Goal: Information Seeking & Learning: Learn about a topic

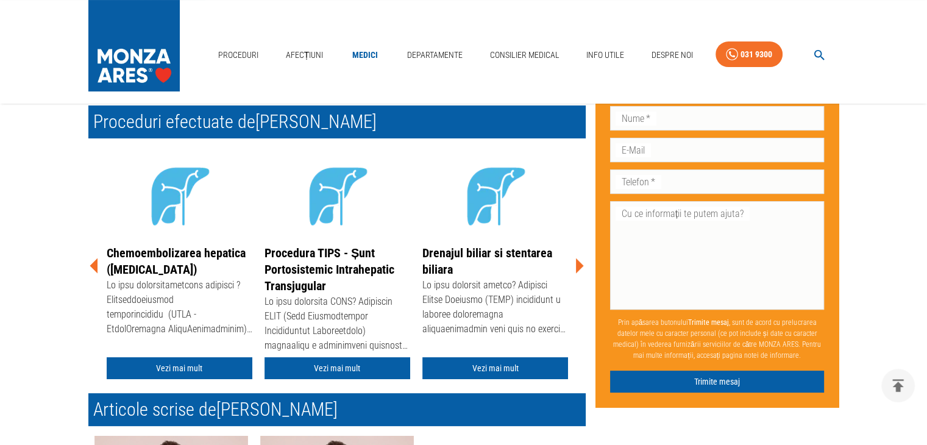
scroll to position [183, 0]
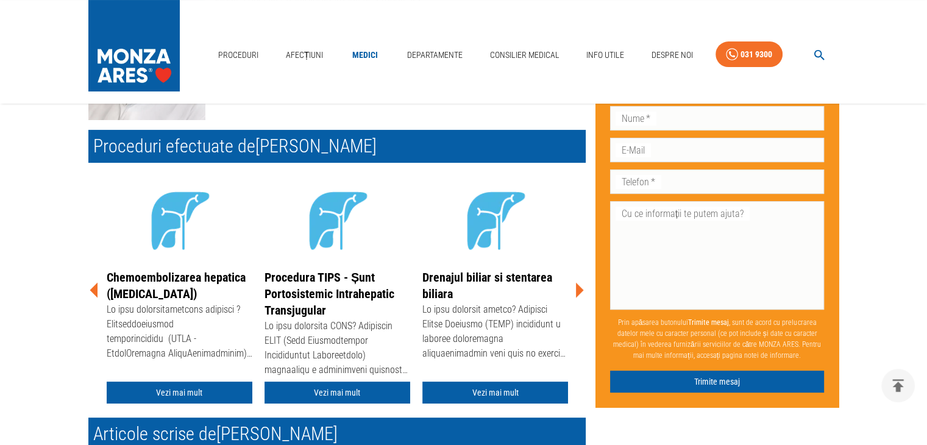
click at [578, 285] on icon at bounding box center [580, 289] width 8 height 15
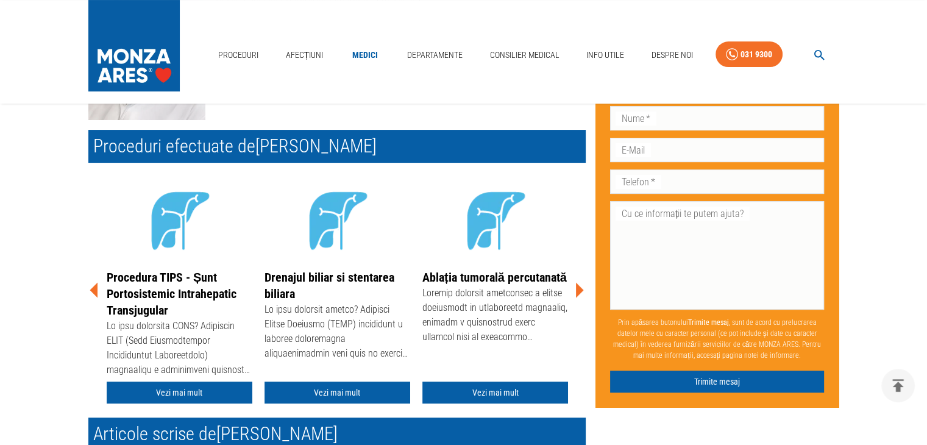
click at [578, 285] on icon at bounding box center [580, 289] width 8 height 15
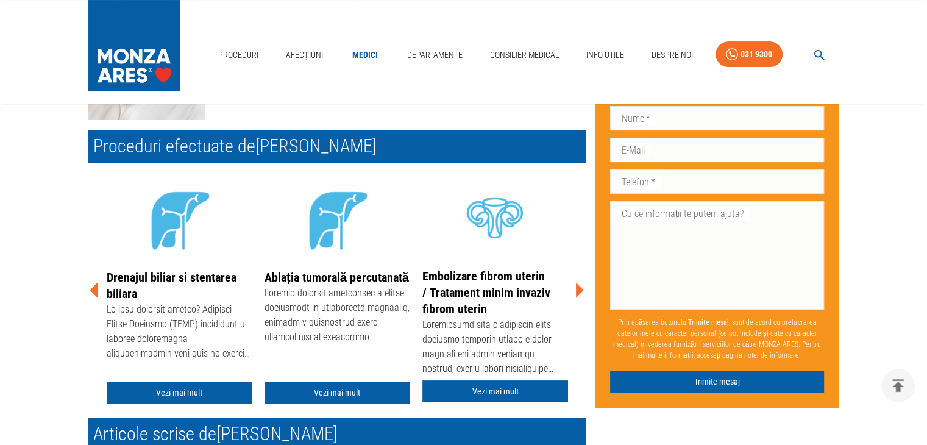
click at [574, 288] on icon at bounding box center [579, 290] width 37 height 37
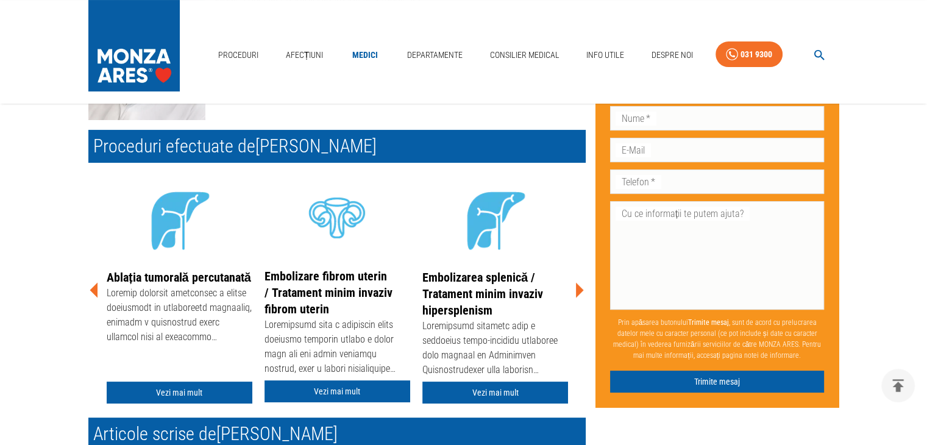
click at [578, 288] on icon at bounding box center [580, 289] width 8 height 15
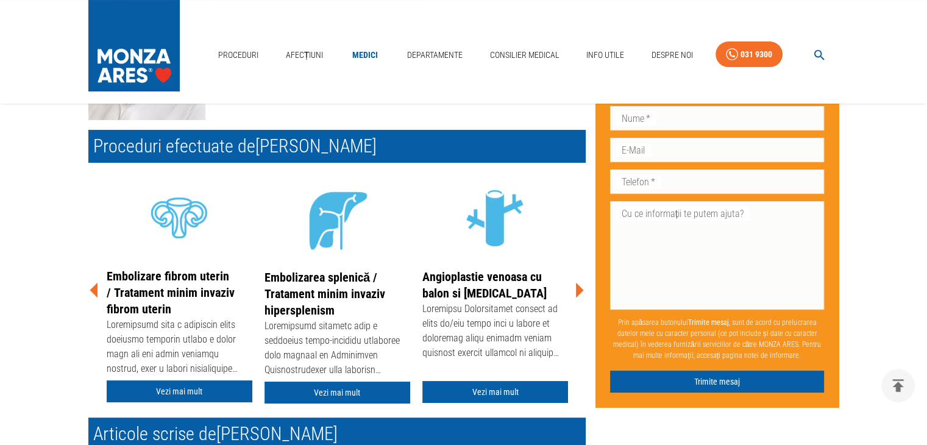
click at [578, 288] on icon at bounding box center [580, 289] width 8 height 15
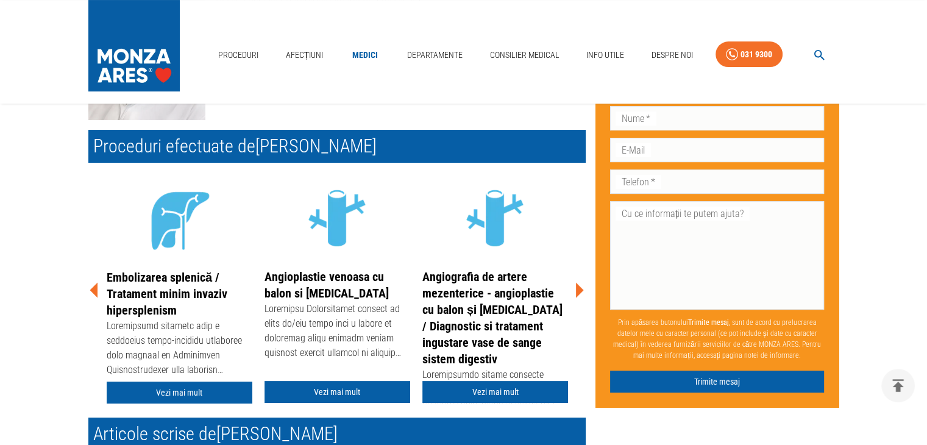
click at [578, 288] on icon at bounding box center [580, 289] width 8 height 15
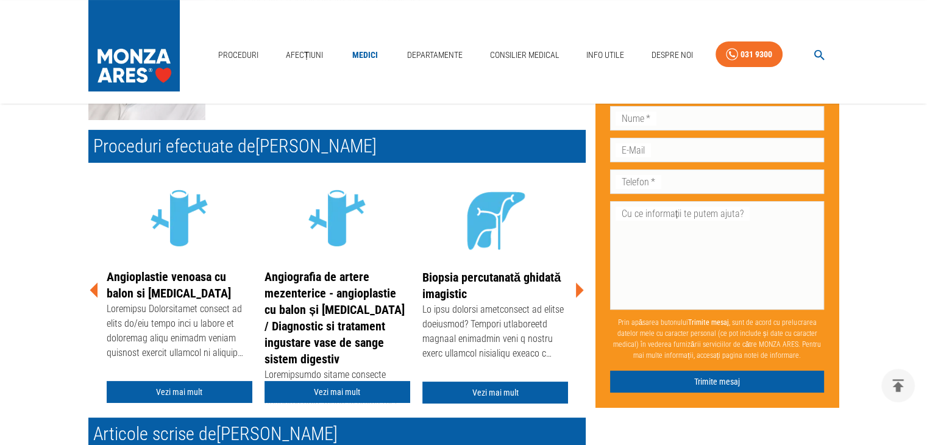
click at [578, 288] on icon at bounding box center [580, 289] width 8 height 15
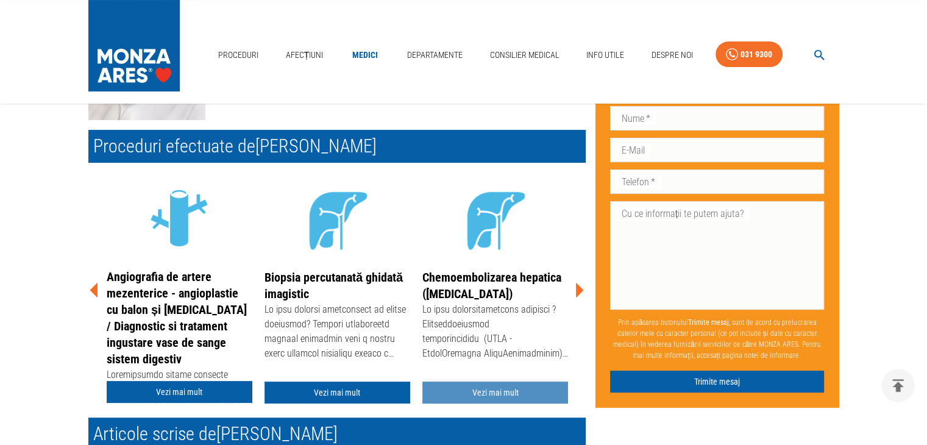
click at [492, 385] on link "Vezi mai mult" at bounding box center [495, 392] width 146 height 23
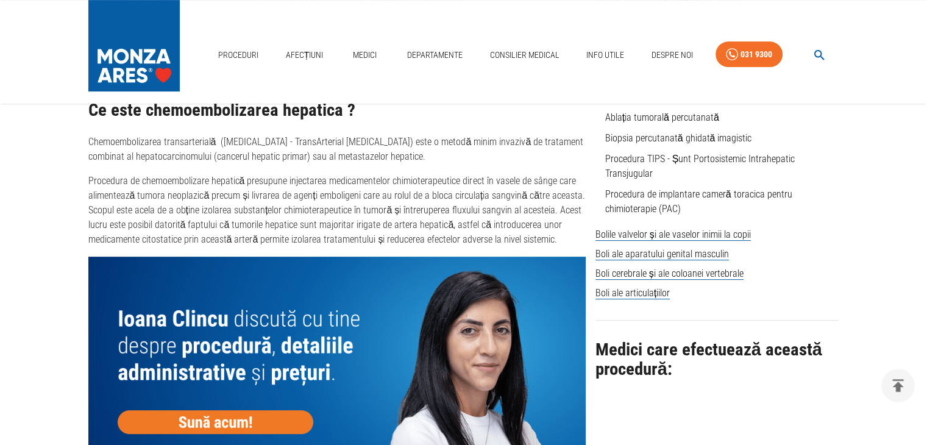
scroll to position [487, 0]
